Goal: Download file/media

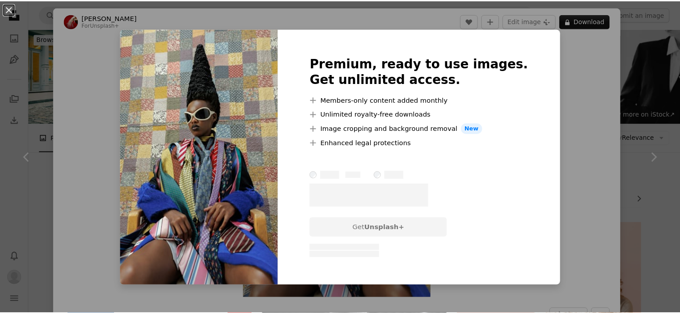
scroll to position [10321, 0]
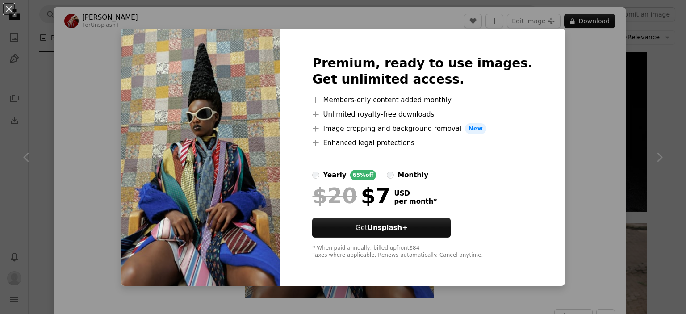
click at [7, 9] on button "An X shape" at bounding box center [9, 9] width 11 height 11
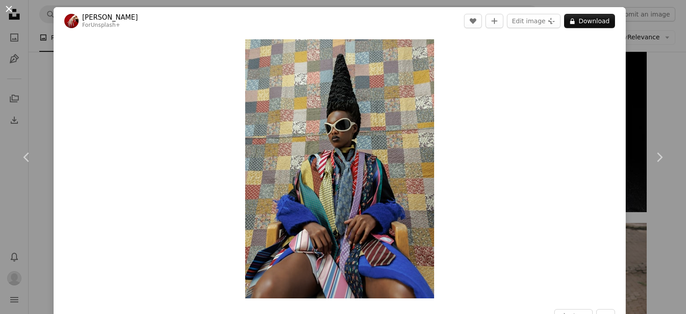
click at [5, 6] on button "An X shape" at bounding box center [9, 9] width 11 height 11
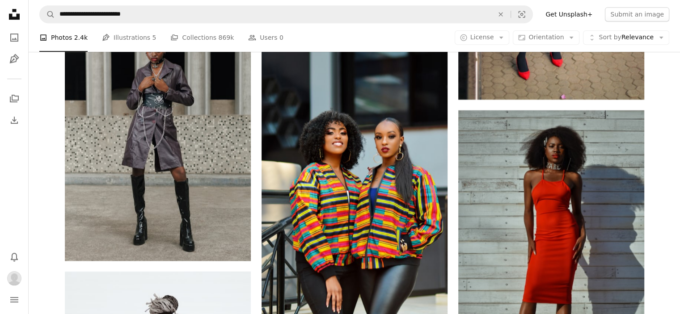
scroll to position [10679, 0]
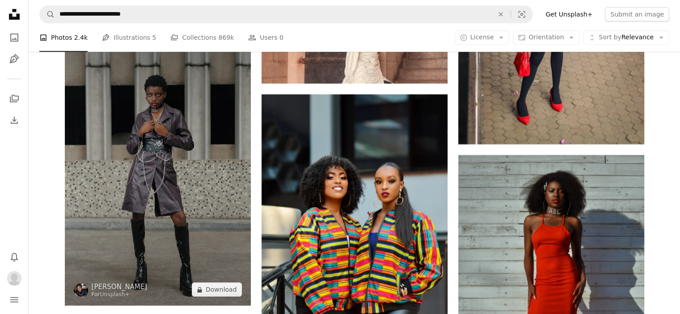
click at [189, 137] on img at bounding box center [158, 166] width 186 height 279
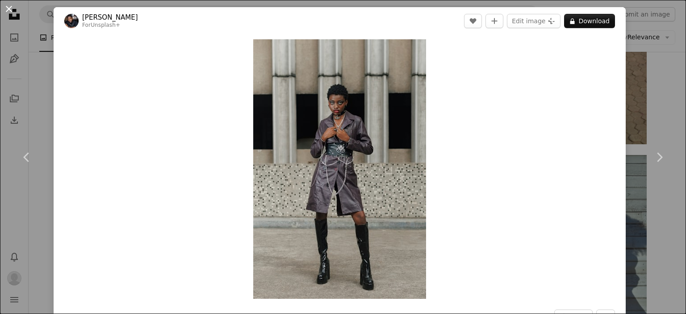
click at [7, 8] on button "An X shape" at bounding box center [9, 9] width 11 height 11
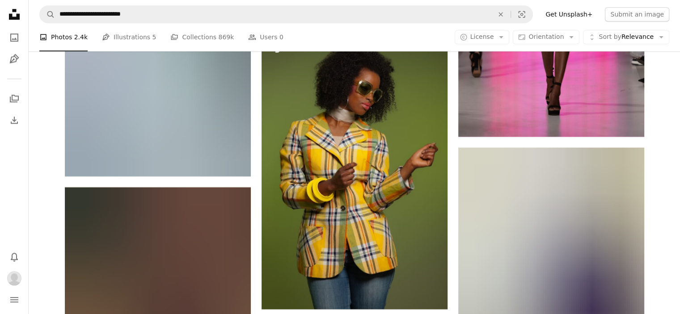
scroll to position [17693, 0]
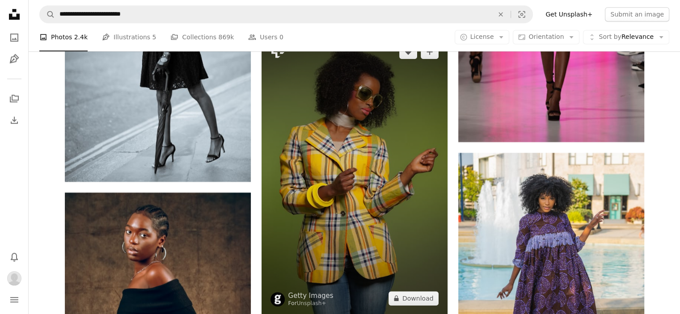
click at [411, 116] on img at bounding box center [354, 175] width 186 height 279
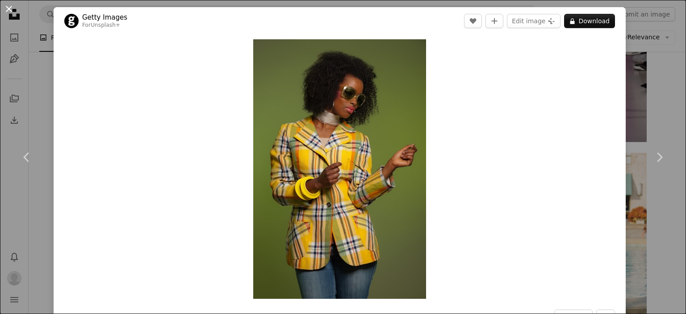
click at [8, 12] on button "An X shape" at bounding box center [9, 9] width 11 height 11
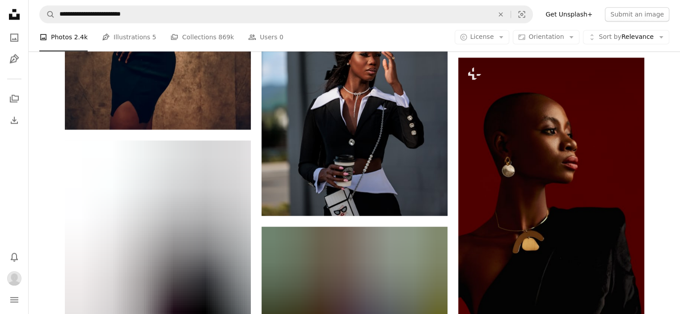
scroll to position [18051, 0]
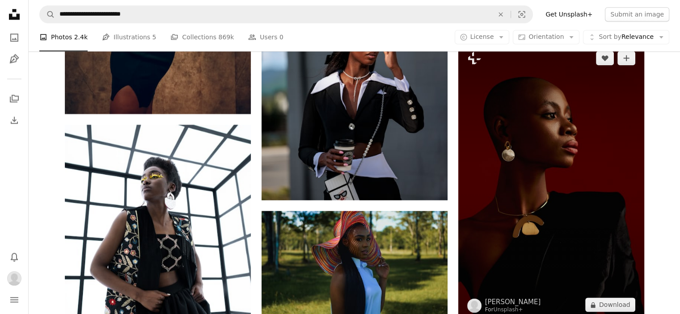
click at [586, 123] on img at bounding box center [551, 181] width 186 height 279
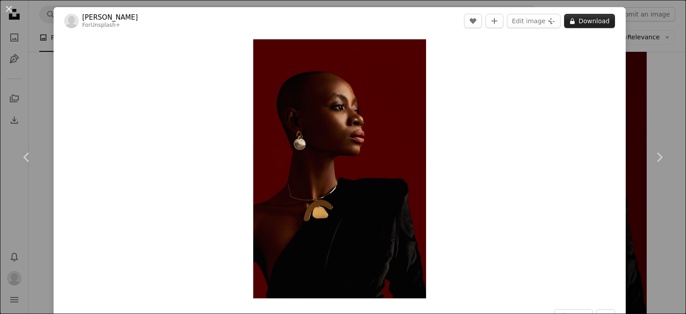
click at [574, 24] on button "A lock Download" at bounding box center [589, 21] width 51 height 14
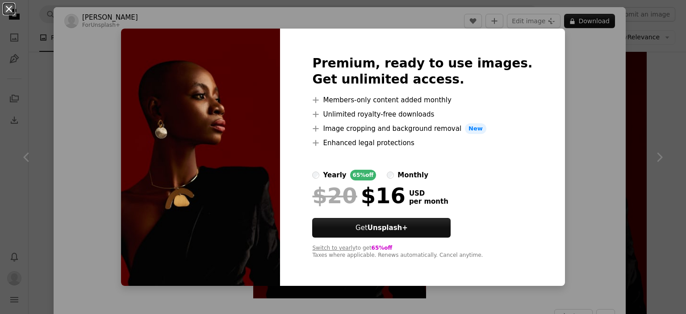
click at [7, 10] on button "An X shape" at bounding box center [9, 9] width 11 height 11
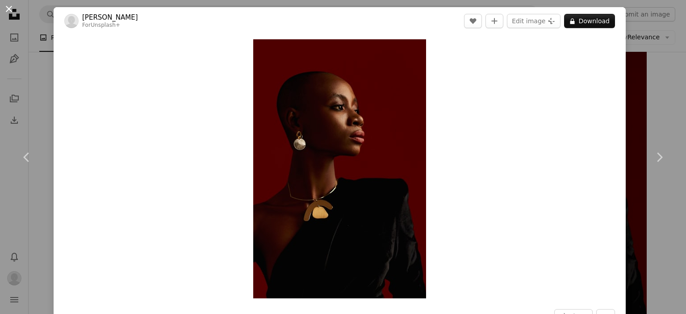
click at [8, 10] on button "An X shape" at bounding box center [9, 9] width 11 height 11
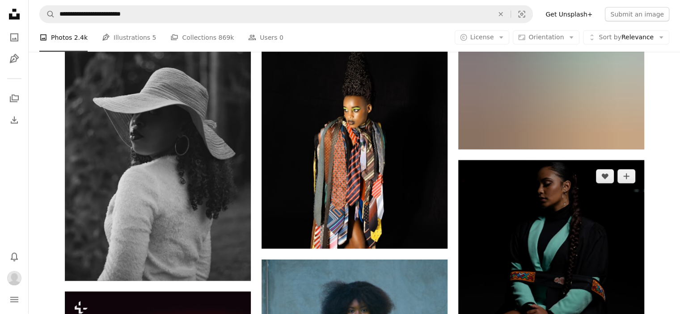
scroll to position [22564, 0]
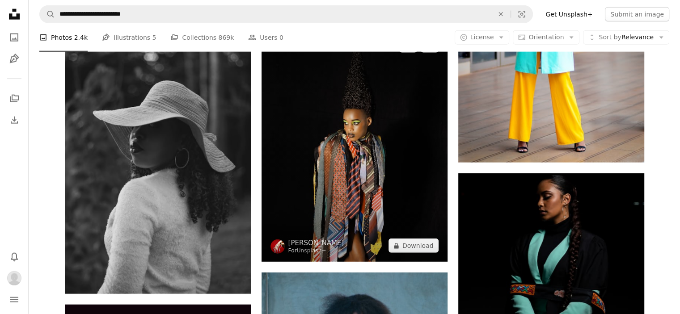
click at [379, 147] on img at bounding box center [354, 145] width 186 height 232
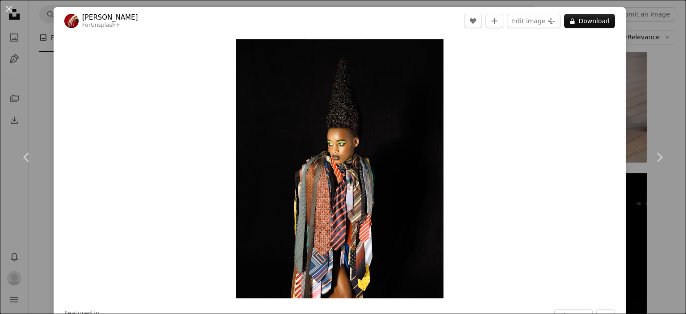
click at [5, 10] on button "An X shape" at bounding box center [9, 9] width 11 height 11
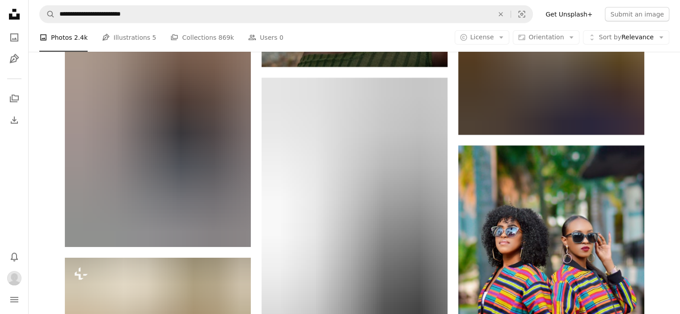
scroll to position [26630, 0]
